Goal: Task Accomplishment & Management: Complete application form

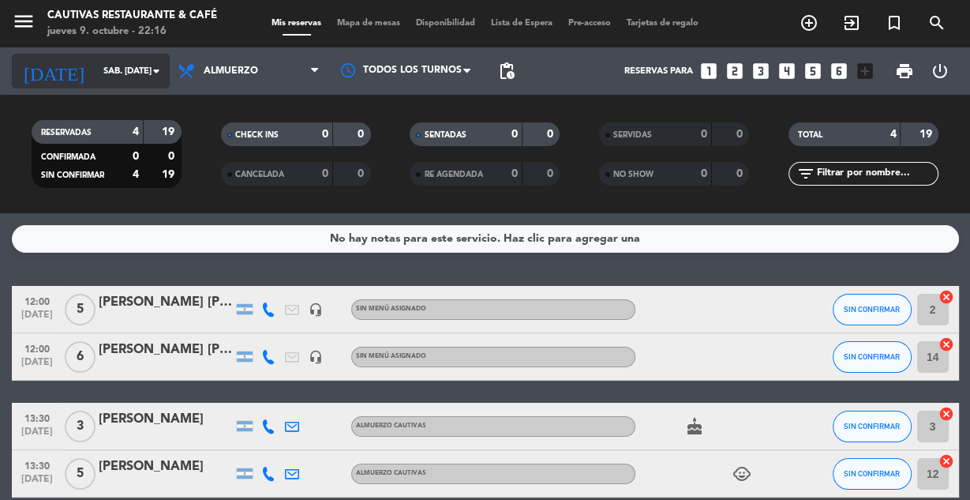
click at [163, 73] on icon "arrow_drop_down" at bounding box center [156, 71] width 19 height 19
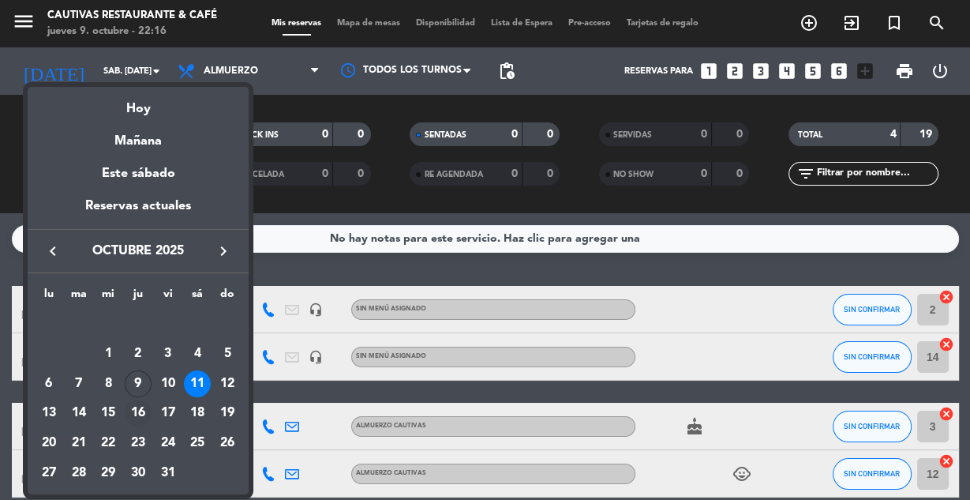
click at [134, 415] on div "16" at bounding box center [138, 413] width 27 height 27
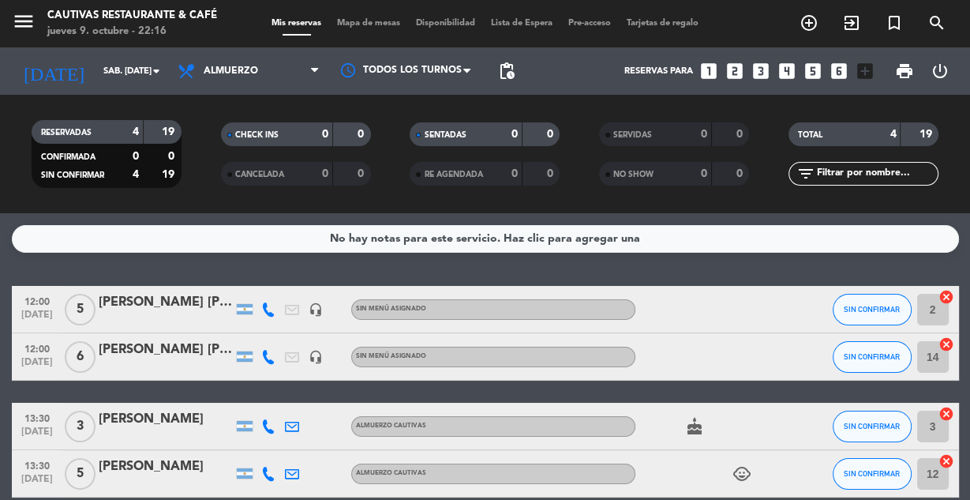
type input "[DEMOGRAPHIC_DATA] [DATE]"
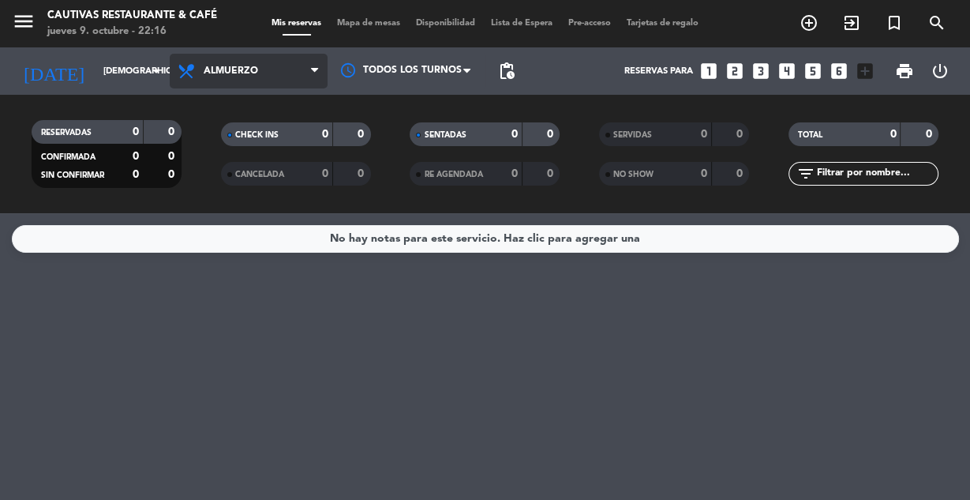
click at [310, 69] on span "Almuerzo" at bounding box center [249, 71] width 158 height 35
click at [280, 164] on div "menu Cautivas Restaurante & Café jueves 9. octubre - 22:16 Mis reservas Mapa de…" at bounding box center [485, 106] width 970 height 213
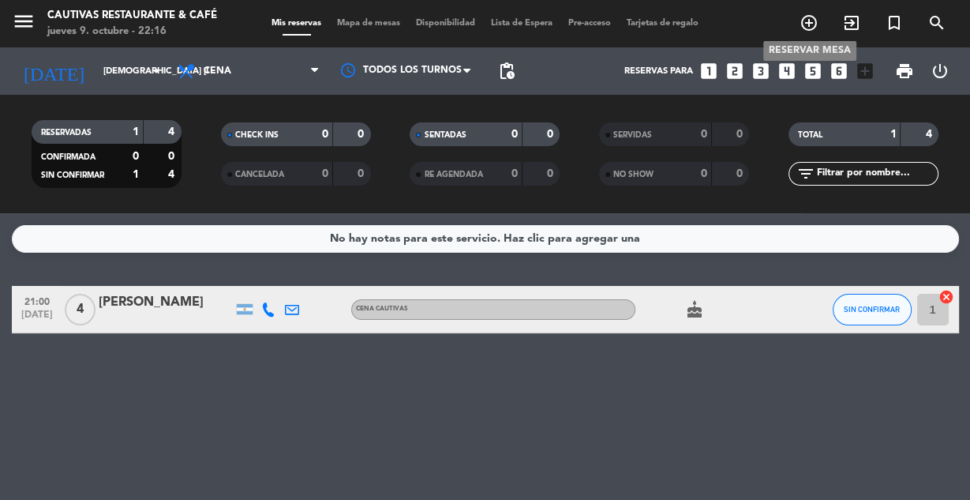
click at [804, 26] on icon "add_circle_outline" at bounding box center [809, 22] width 19 height 19
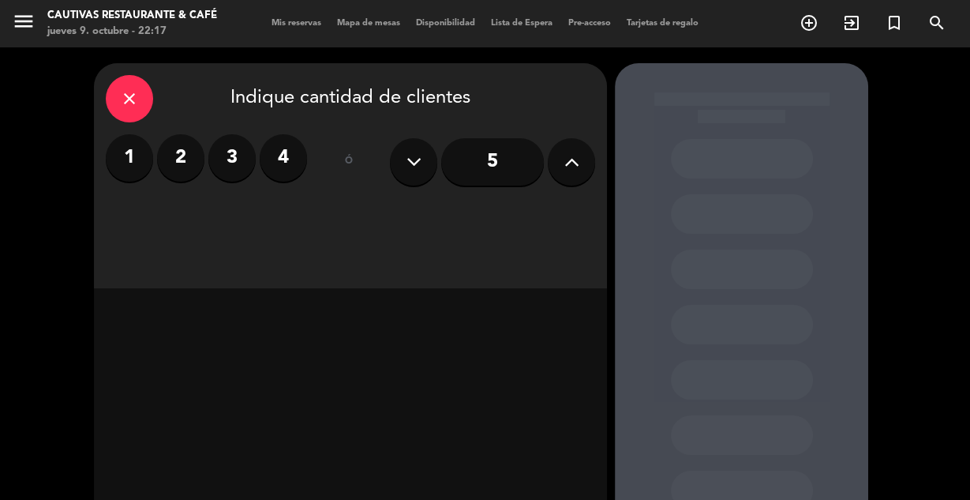
click at [290, 148] on label "4" at bounding box center [283, 157] width 47 height 47
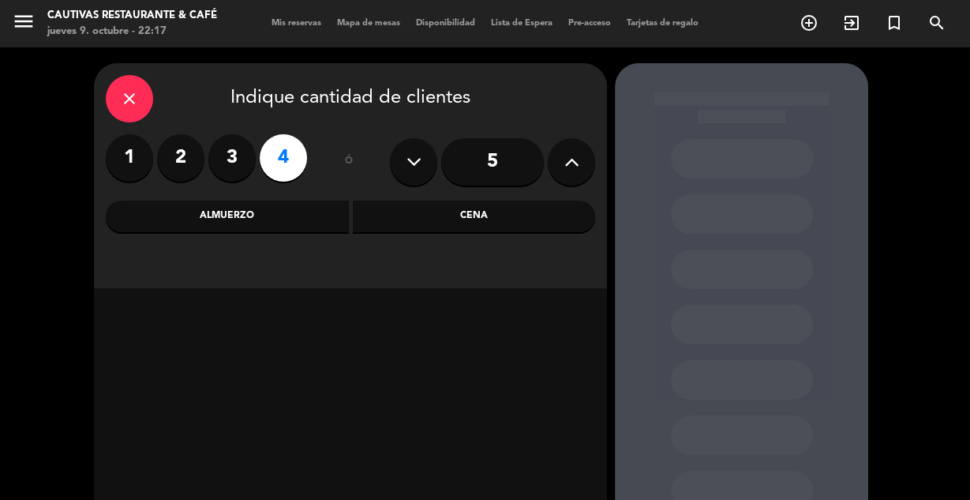
click at [456, 224] on div "Cena" at bounding box center [474, 217] width 243 height 32
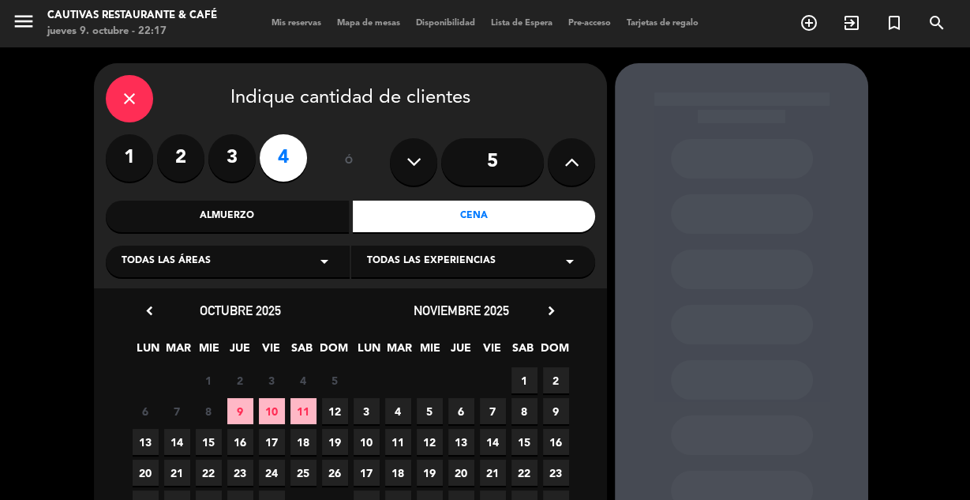
click at [242, 439] on span "16" at bounding box center [240, 442] width 26 height 26
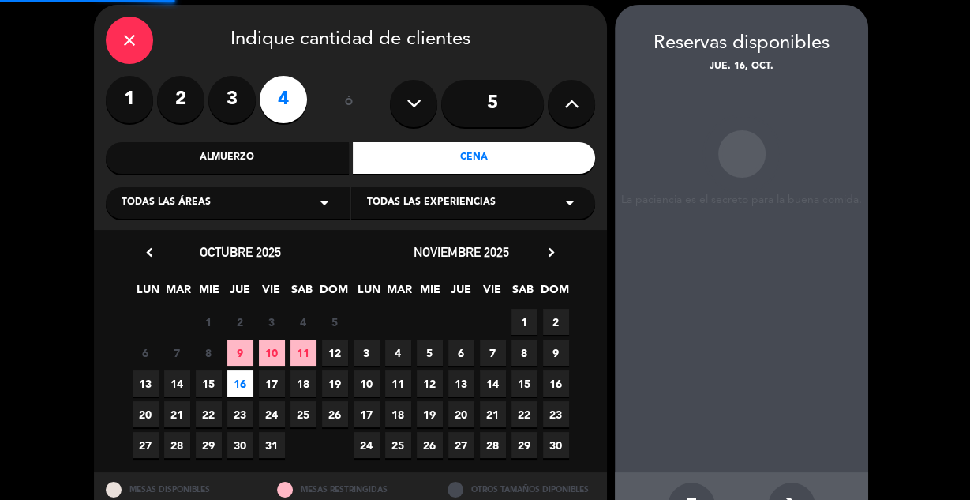
scroll to position [63, 0]
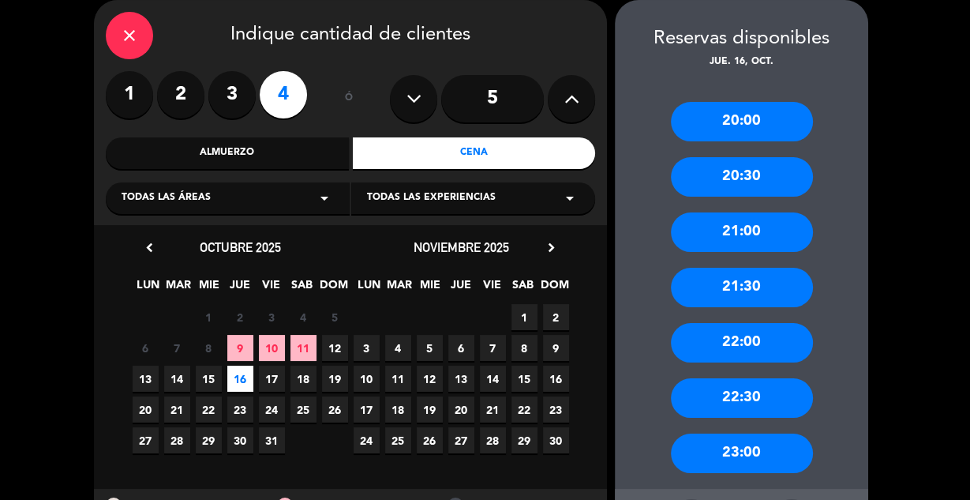
click at [768, 342] on div "22:00" at bounding box center [742, 342] width 142 height 39
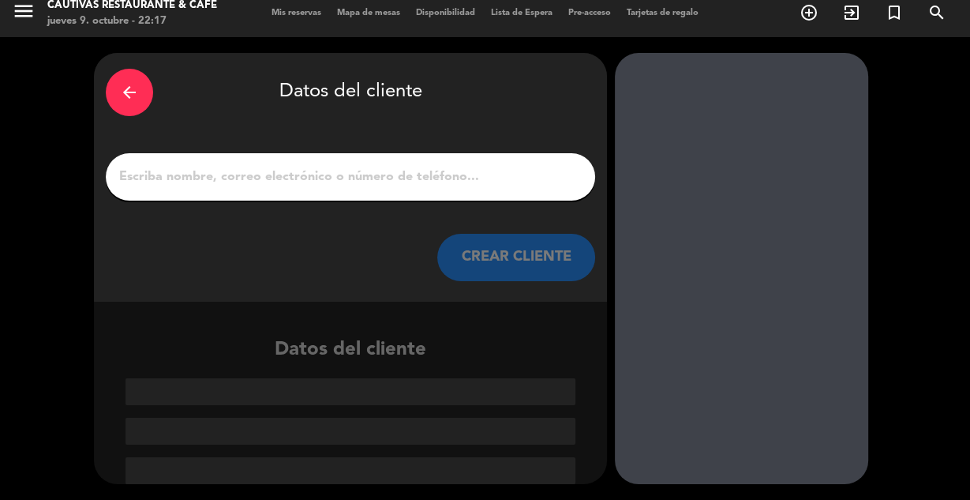
click at [337, 174] on input "1" at bounding box center [351, 177] width 466 height 22
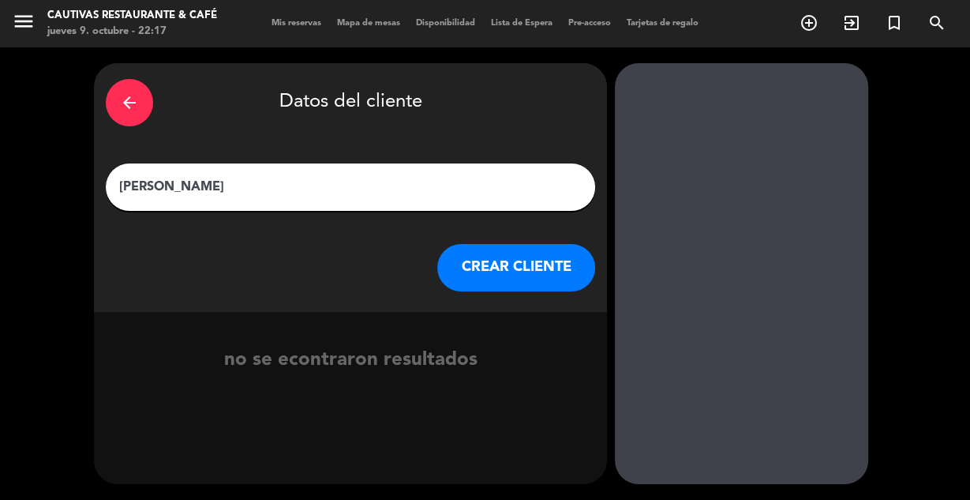
type input "[PERSON_NAME]"
click at [493, 272] on button "CREAR CLIENTE" at bounding box center [516, 267] width 158 height 47
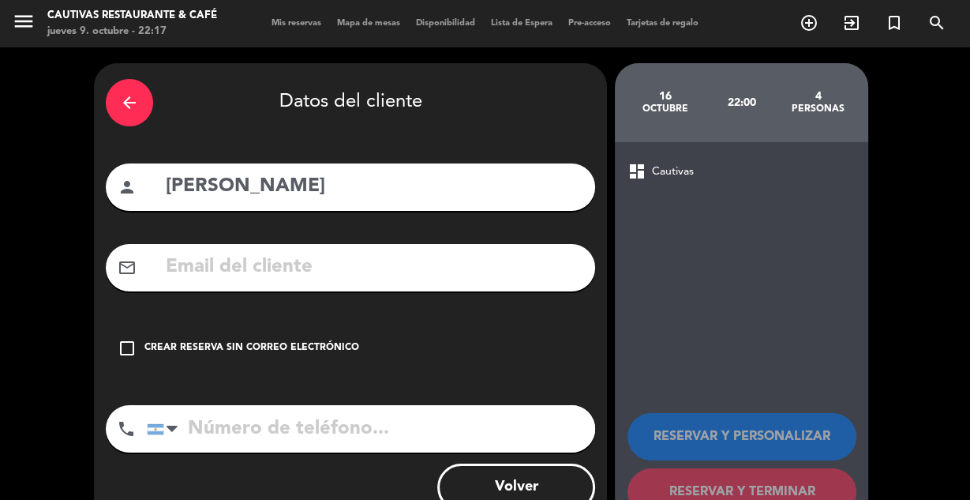
click at [137, 346] on div "check_box_outline_blank Crear reserva sin correo electrónico" at bounding box center [351, 348] width 490 height 47
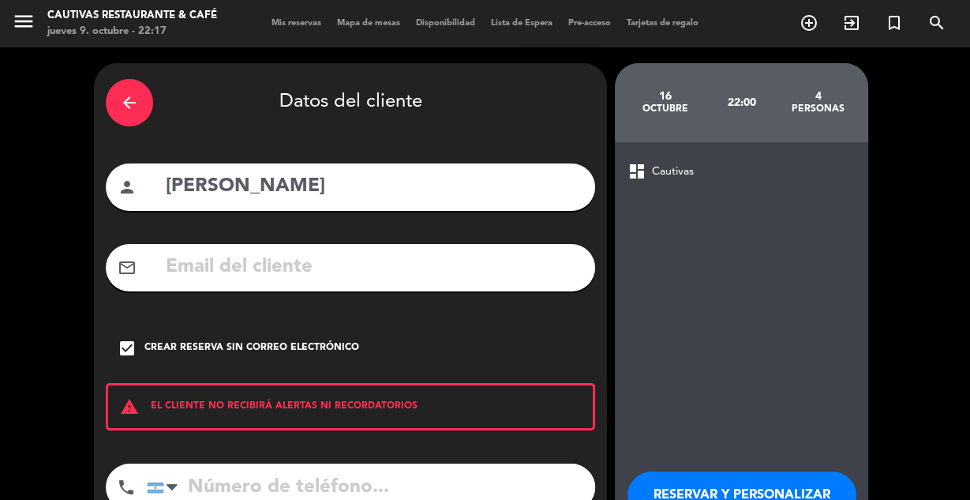
click at [219, 481] on input "tel" at bounding box center [371, 487] width 449 height 47
type input "3624535910"
click at [894, 369] on div "arrow_back Datos del cliente person [PERSON_NAME] mail_outline check_box Crear …" at bounding box center [485, 327] width 970 height 561
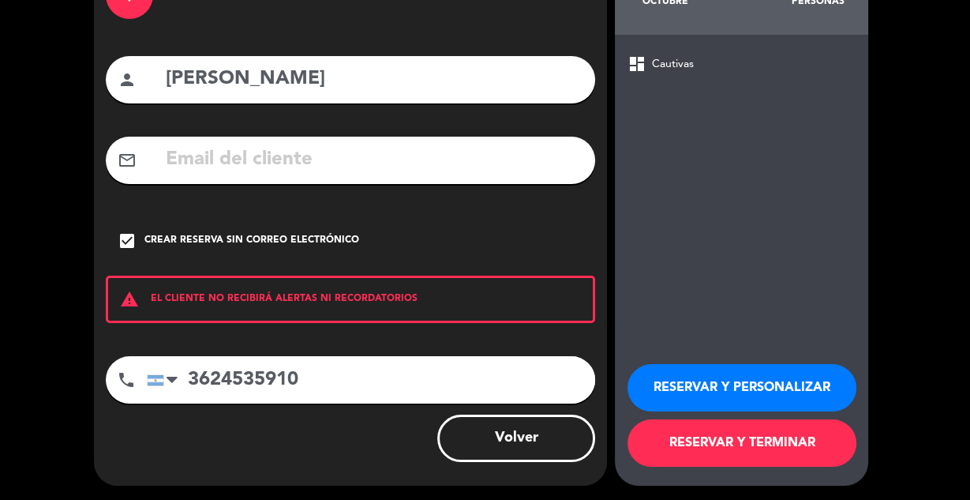
scroll to position [109, 0]
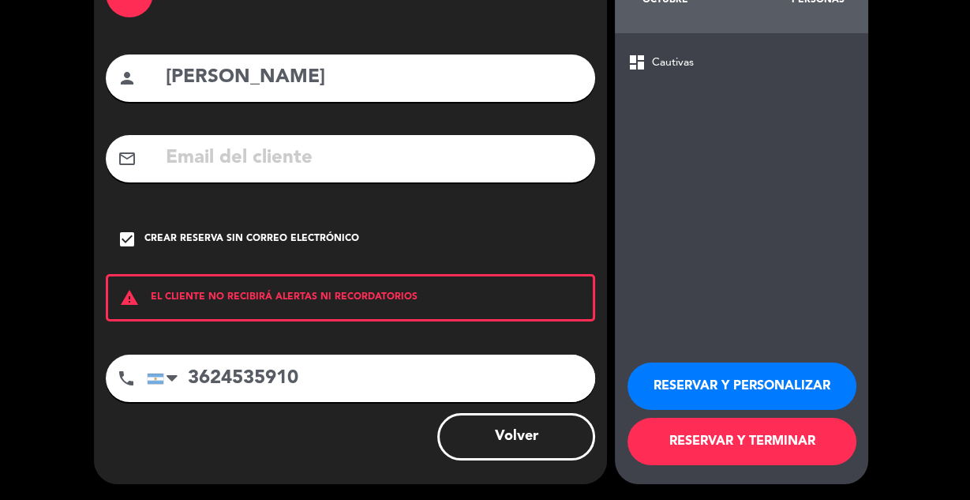
click at [756, 449] on button "RESERVAR Y TERMINAR" at bounding box center [742, 441] width 229 height 47
